Goal: Find specific page/section: Find specific page/section

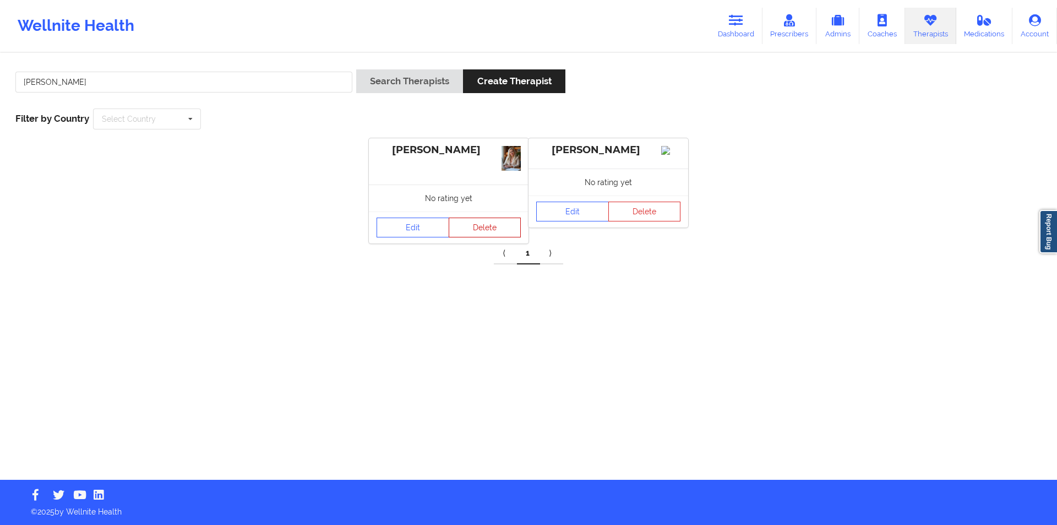
click at [479, 227] on button "Delete" at bounding box center [485, 228] width 73 height 20
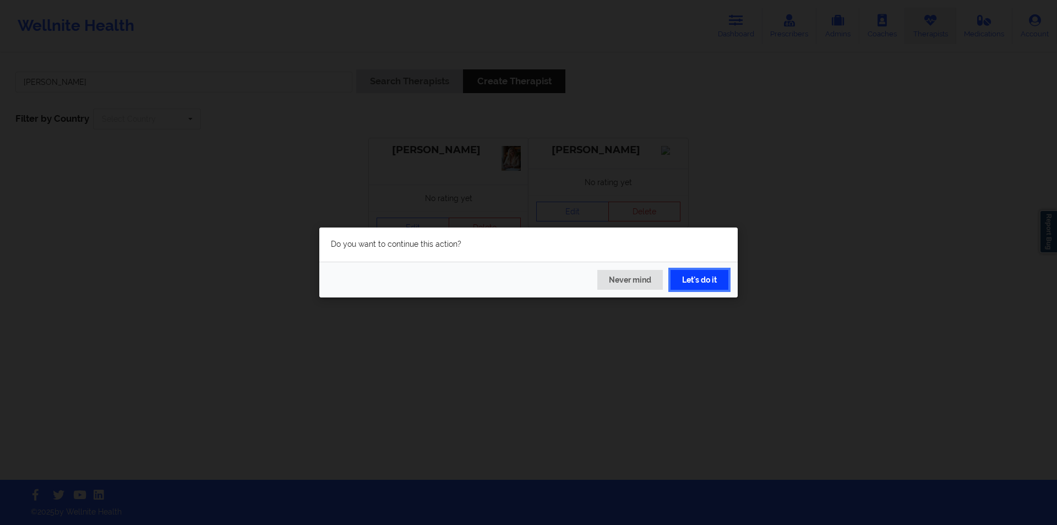
click at [708, 279] on button "Let's do it" at bounding box center [700, 280] width 58 height 20
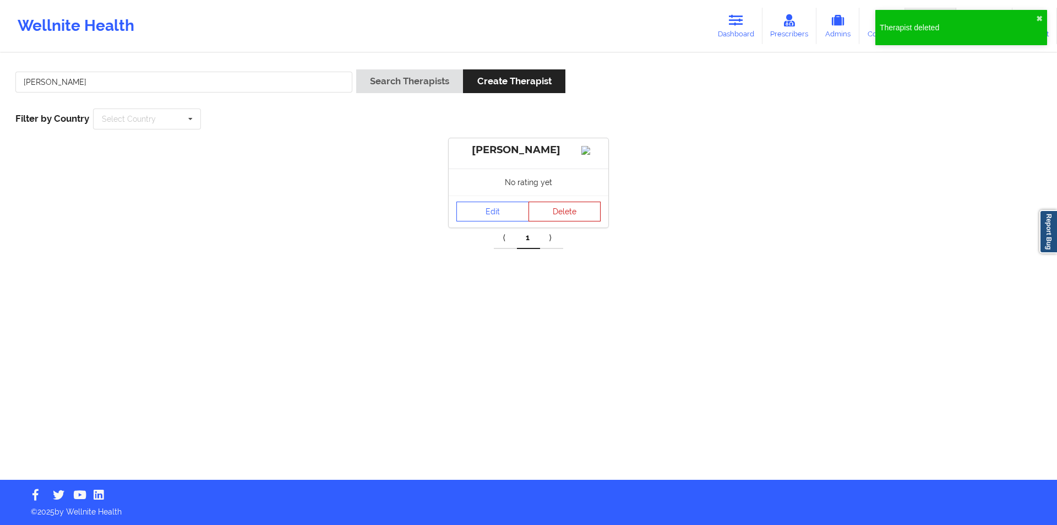
click at [566, 221] on button "Delete" at bounding box center [565, 212] width 73 height 20
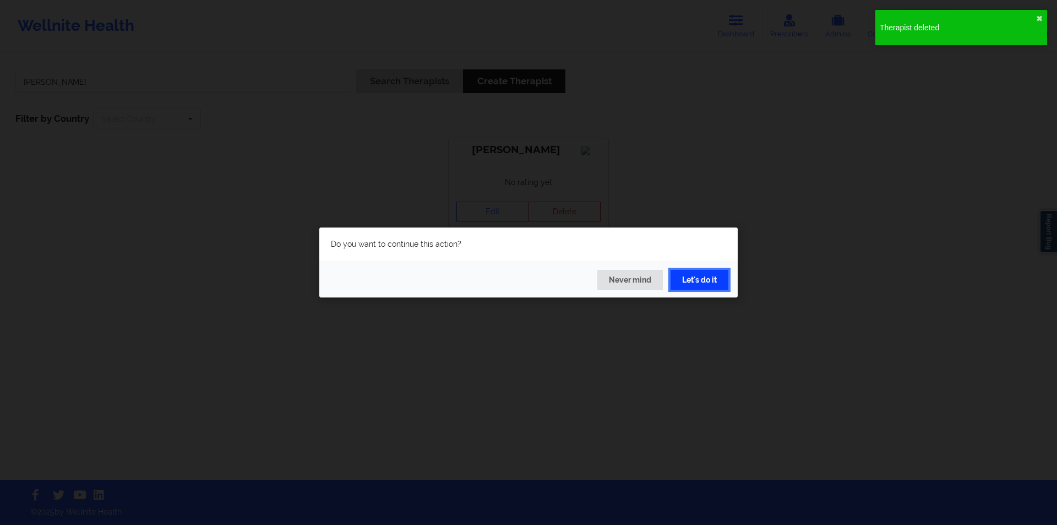
click at [702, 280] on button "Let's do it" at bounding box center [700, 280] width 58 height 20
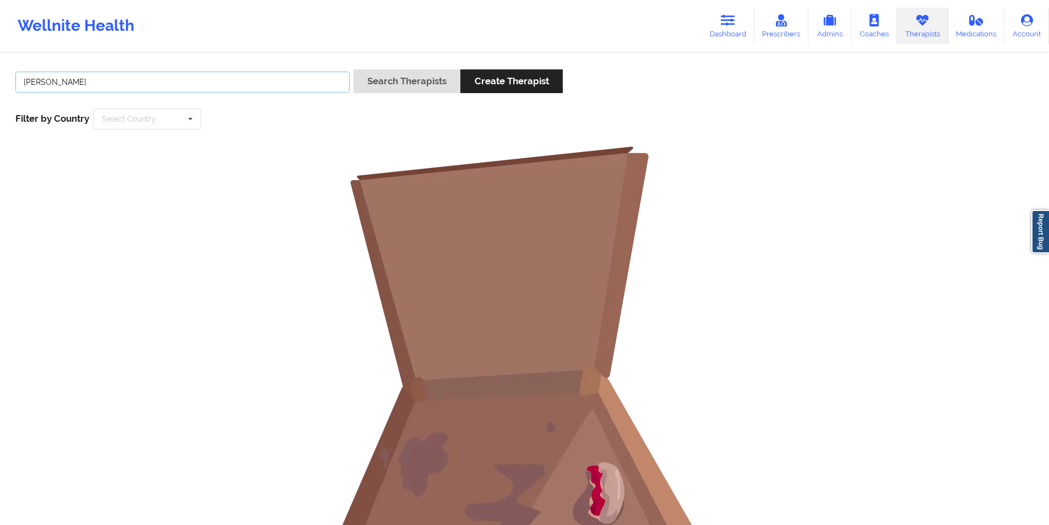
click at [138, 77] on input "lana james" at bounding box center [182, 82] width 334 height 21
paste input "[PERSON_NAME]"
type input "[PERSON_NAME]"
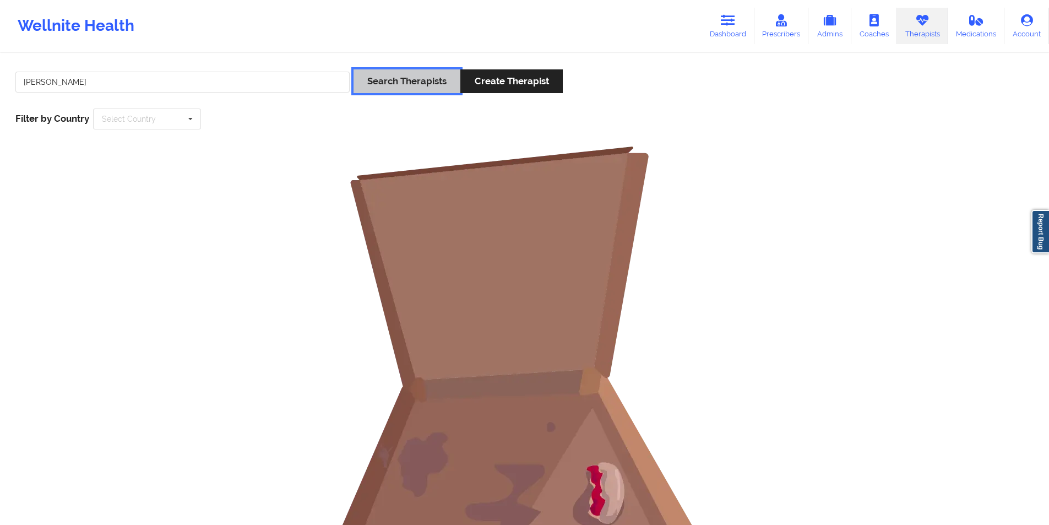
click at [416, 82] on button "Search Therapists" at bounding box center [407, 81] width 107 height 24
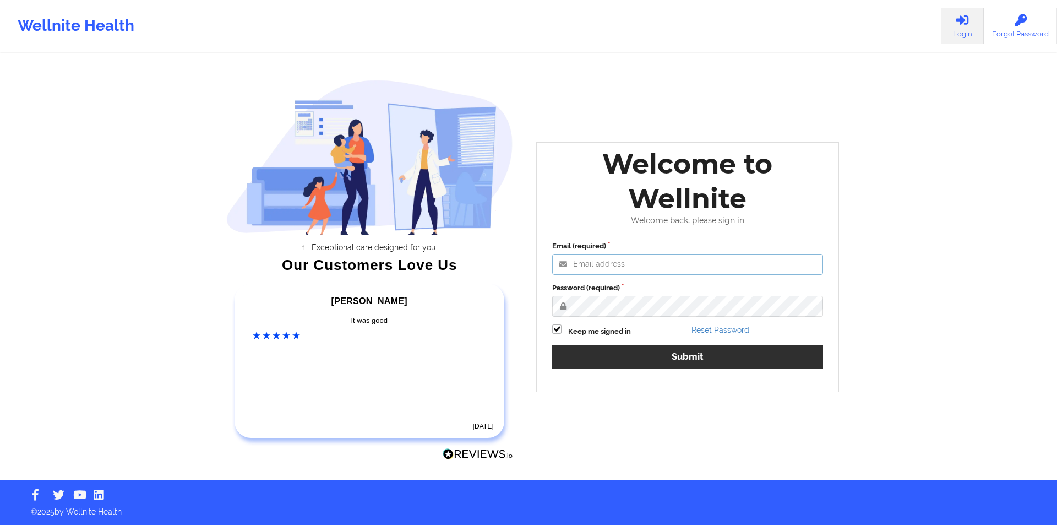
type input "[EMAIL_ADDRESS][DOMAIN_NAME]"
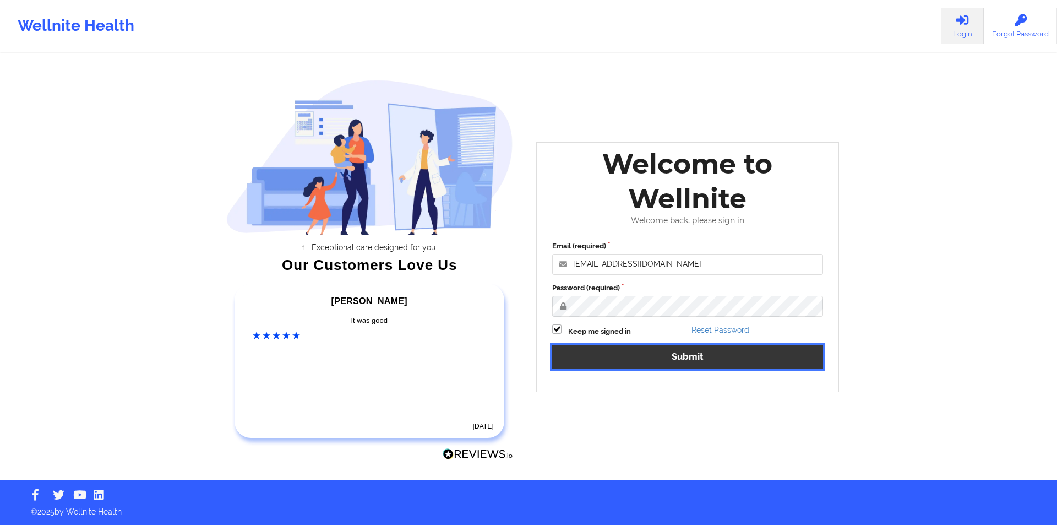
click at [719, 357] on button "Submit" at bounding box center [687, 357] width 271 height 24
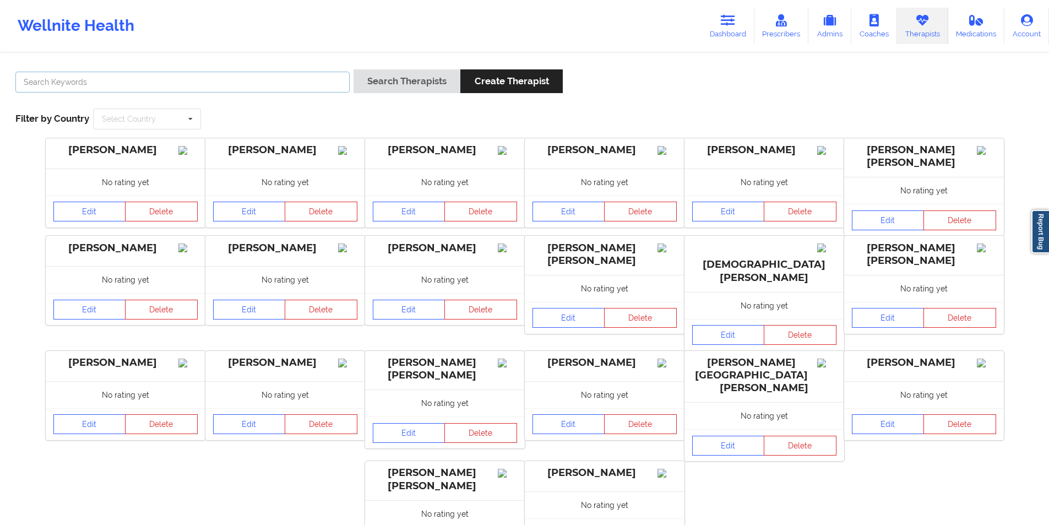
click at [225, 75] on input "text" at bounding box center [182, 82] width 334 height 21
paste input "[PERSON_NAME]"
type input "[PERSON_NAME]"
click at [412, 79] on button "Search Therapists" at bounding box center [407, 81] width 107 height 24
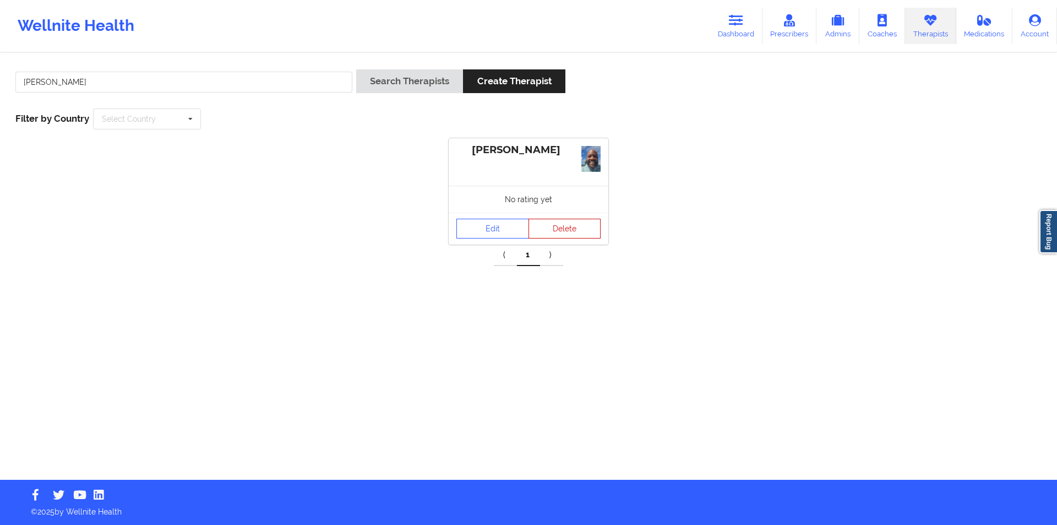
click at [561, 229] on button "Delete" at bounding box center [565, 229] width 73 height 20
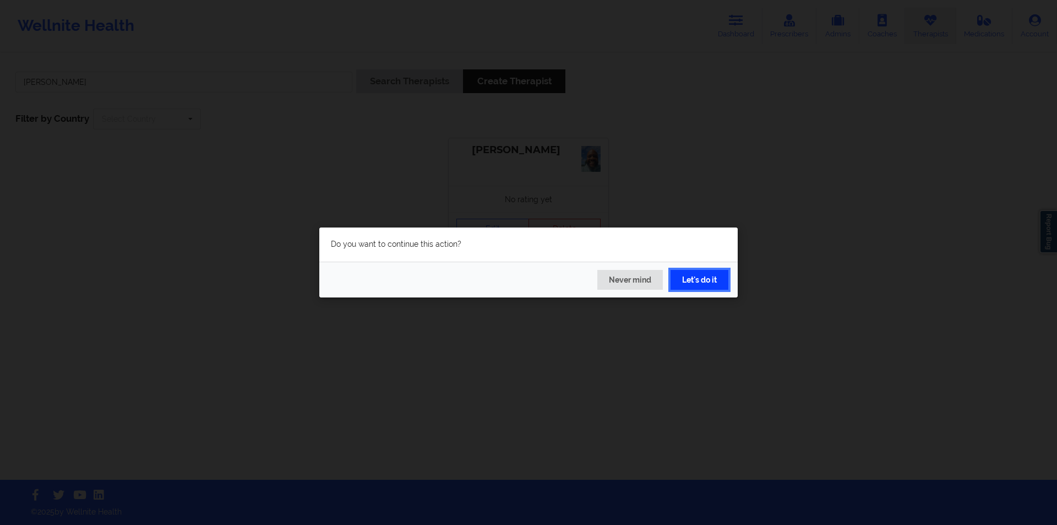
click at [701, 270] on button "Let's do it" at bounding box center [700, 280] width 58 height 20
